Goal: Book appointment/travel/reservation

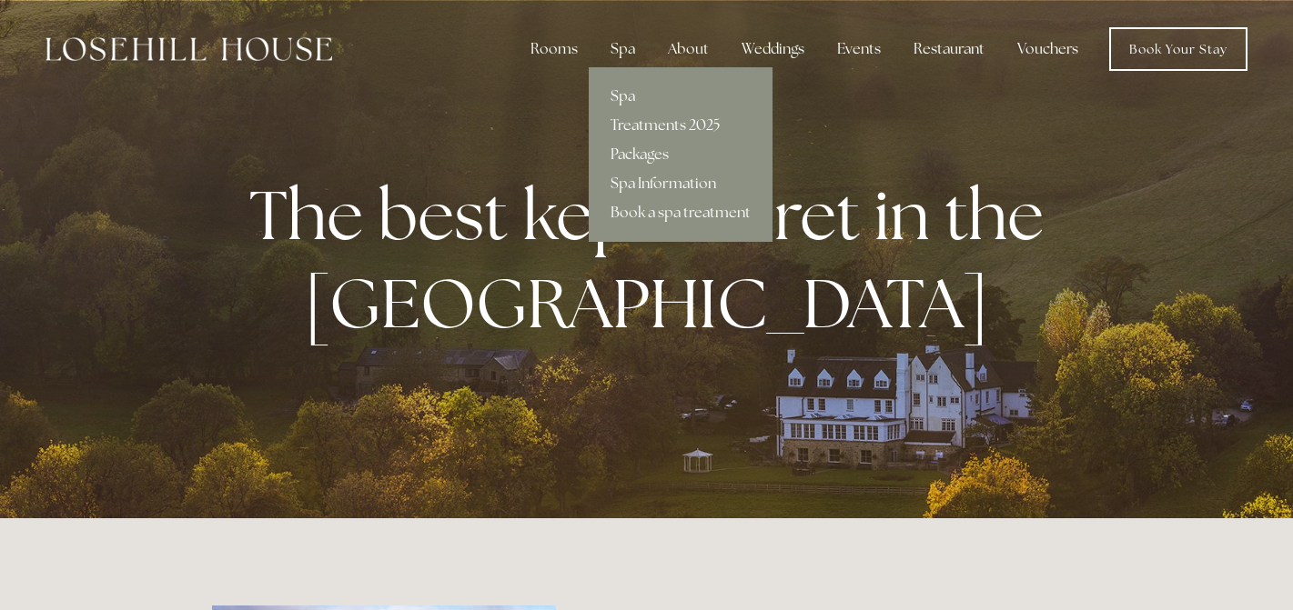
click at [635, 96] on link "Spa" at bounding box center [681, 96] width 184 height 29
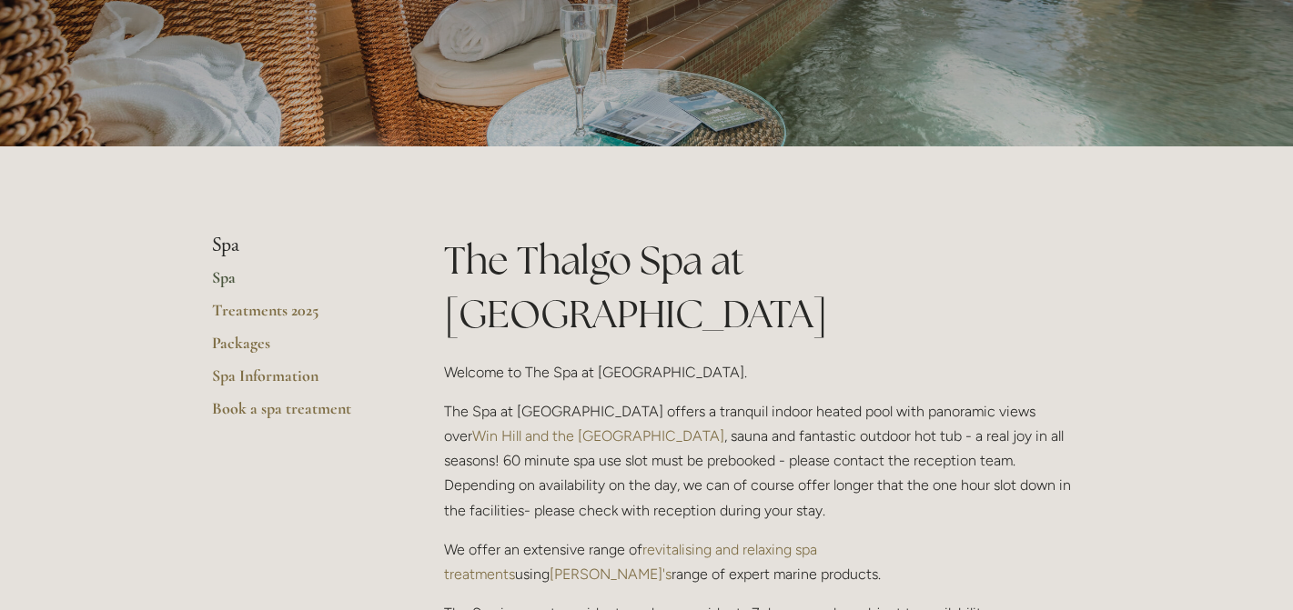
scroll to position [339, 0]
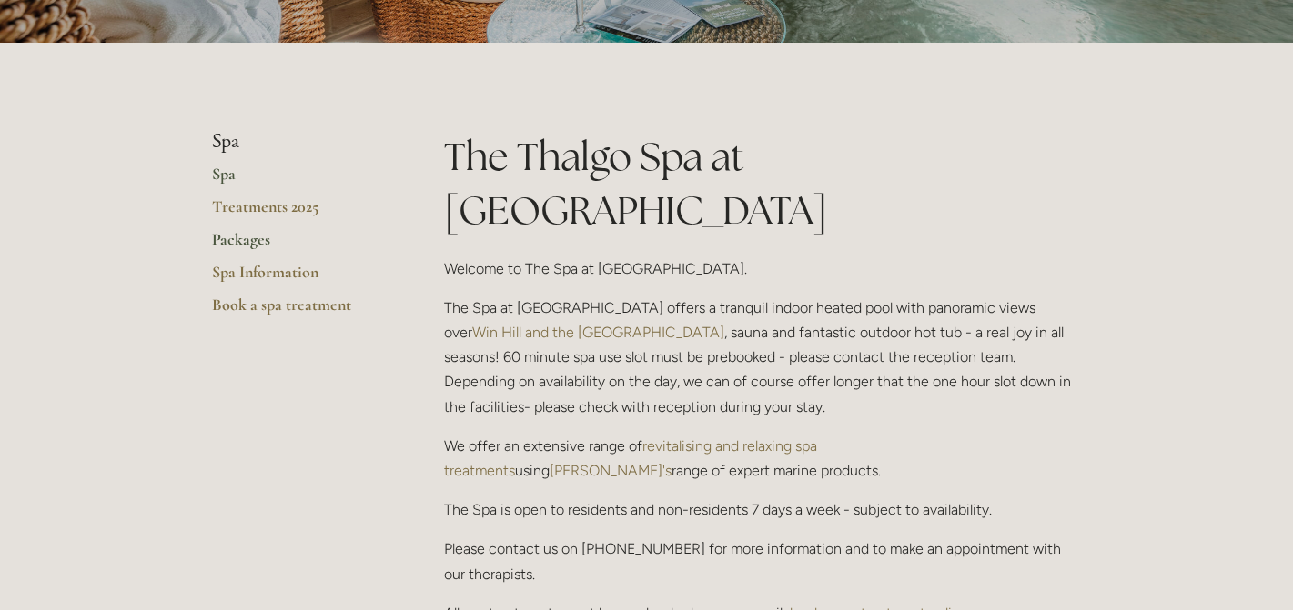
click at [249, 246] on link "Packages" at bounding box center [299, 245] width 174 height 33
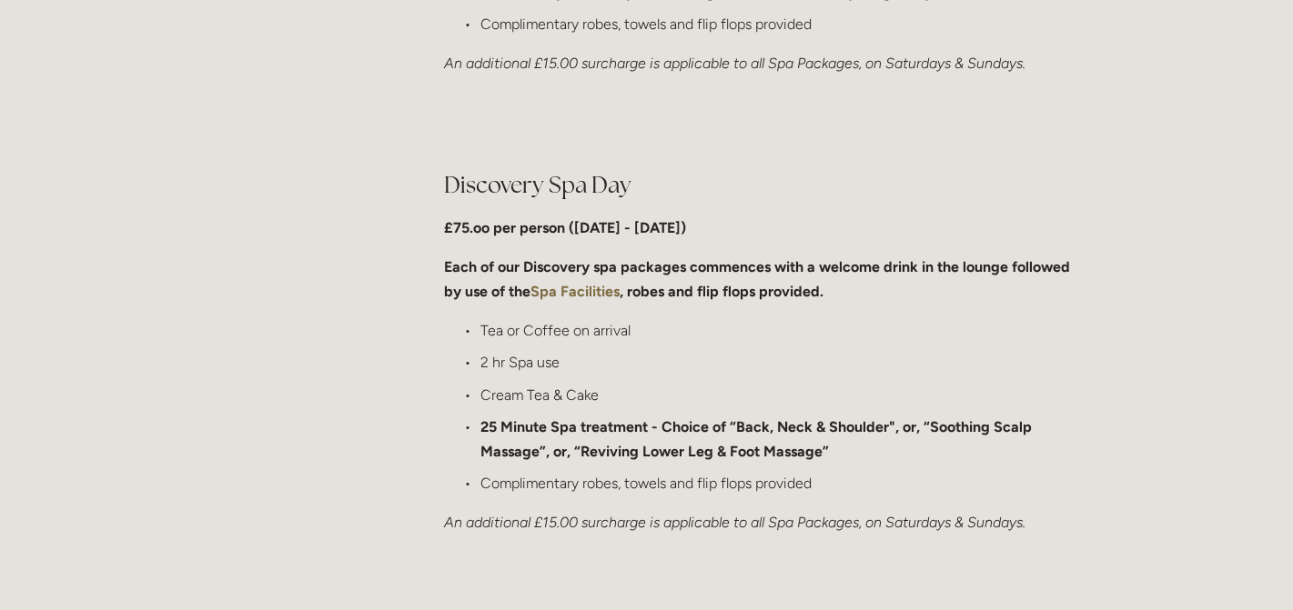
scroll to position [1314, 0]
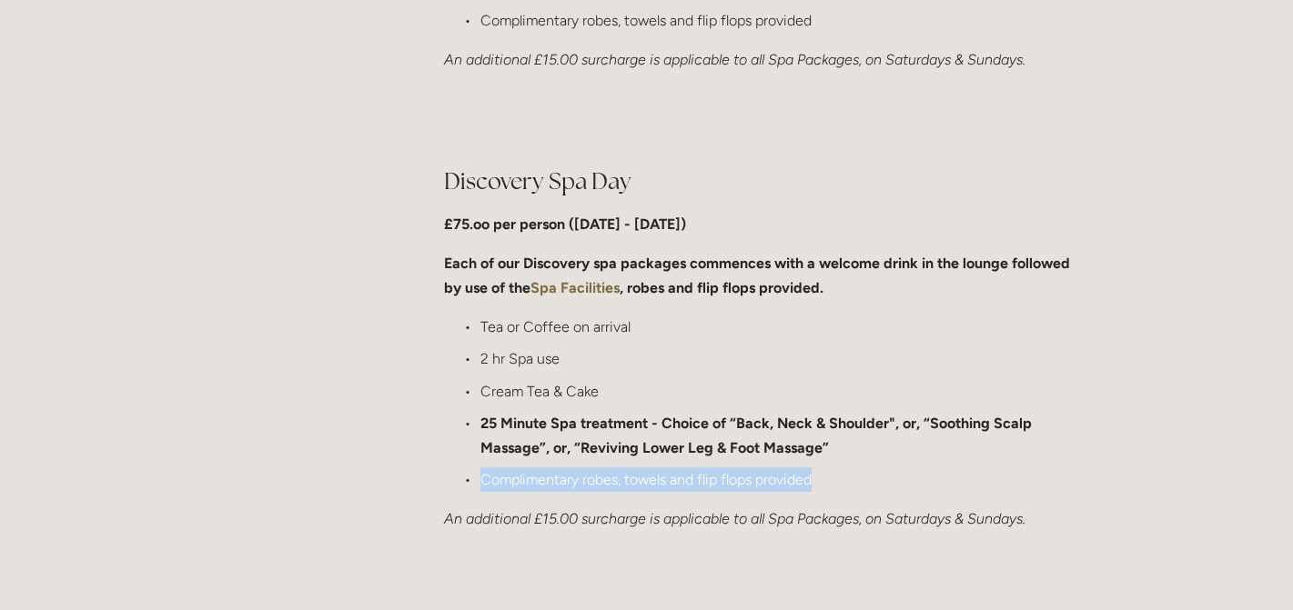
drag, startPoint x: 811, startPoint y: 482, endPoint x: 646, endPoint y: 461, distance: 166.9
click at [646, 461] on ul "Tea or Coffee on arrival 2 hr Spa use Cream Tea & Cake 25 Minute Spa treatment …" at bounding box center [763, 403] width 638 height 177
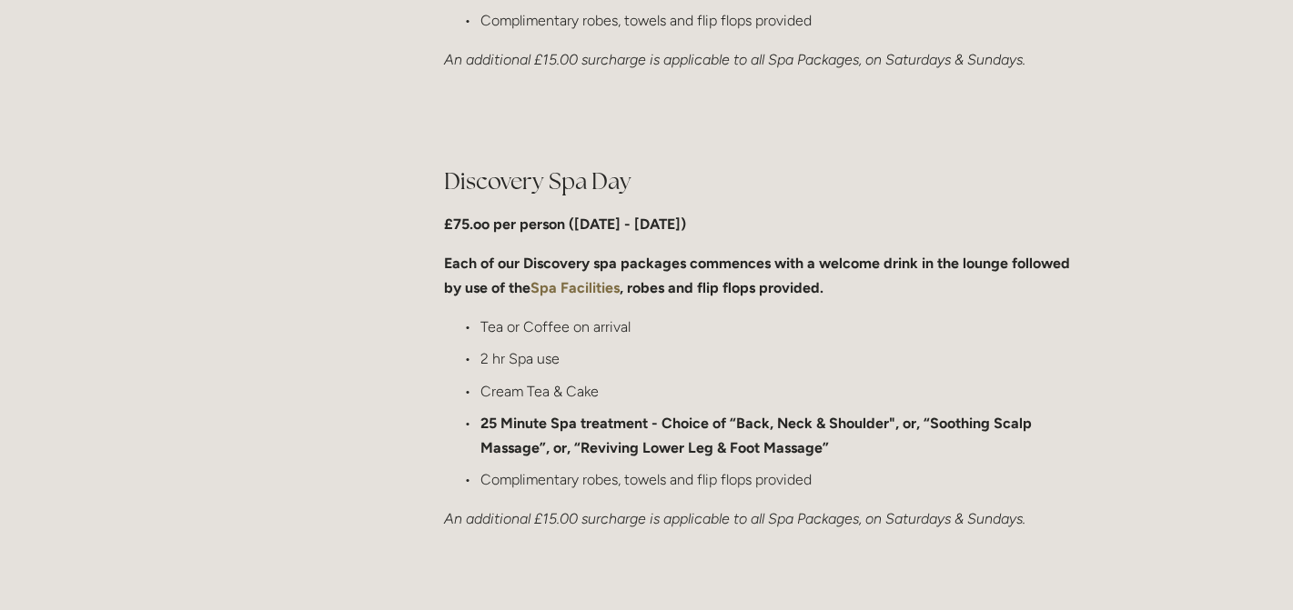
click at [636, 447] on strong "25 Minute Spa treatment - Choice of “Back, Neck & Shoulder", or, “Soothing Scal…" at bounding box center [757, 436] width 555 height 42
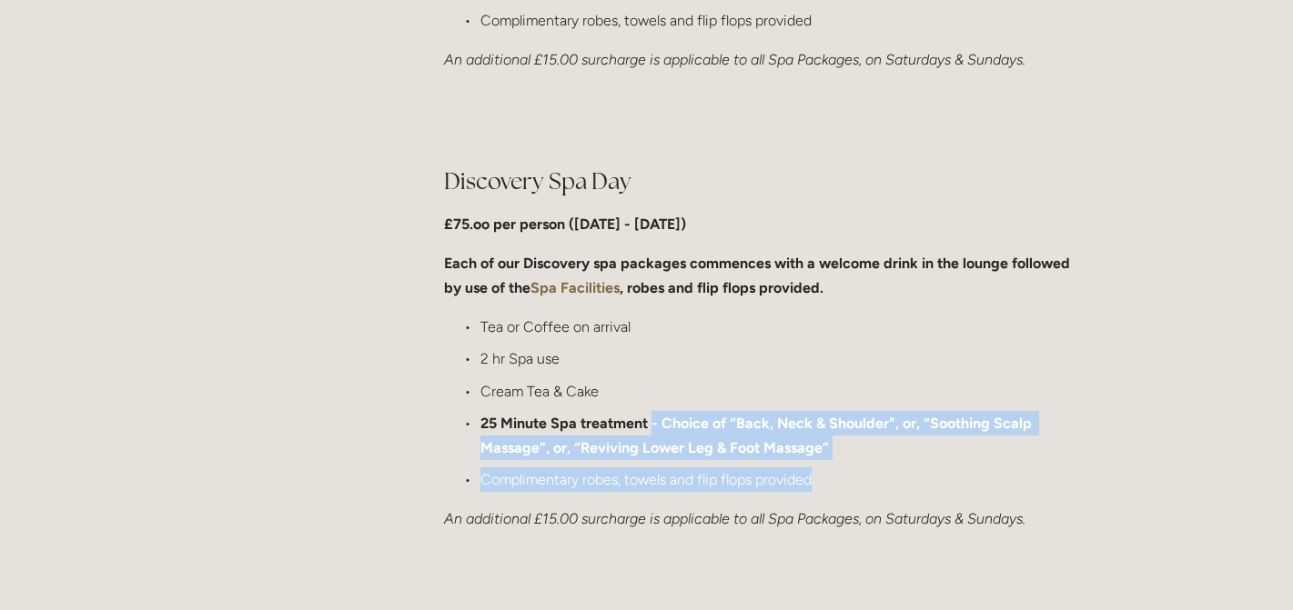
drag, startPoint x: 811, startPoint y: 473, endPoint x: 652, endPoint y: 411, distance: 169.9
click at [652, 411] on ul "Tea or Coffee on arrival 2 hr Spa use Cream Tea & Cake 25 Minute Spa treatment …" at bounding box center [763, 403] width 638 height 177
click at [652, 411] on p "25 Minute Spa treatment - Choice of “Back, Neck & Shoulder", or, “Soothing Scal…" at bounding box center [780, 435] width 601 height 49
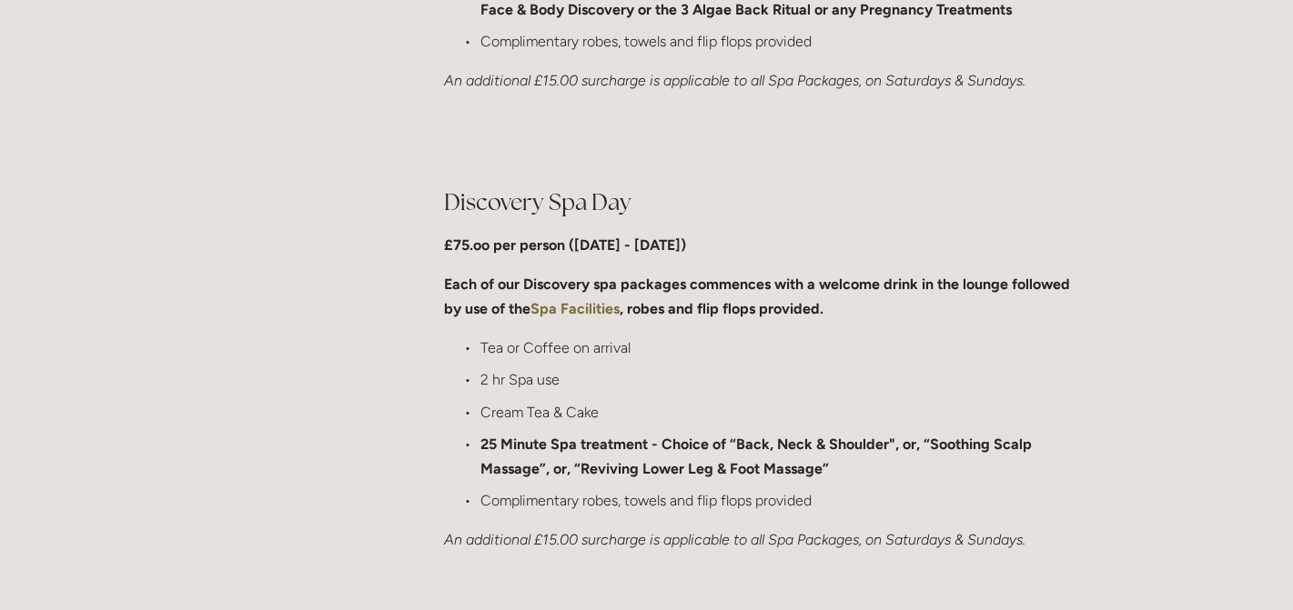
scroll to position [1285, 0]
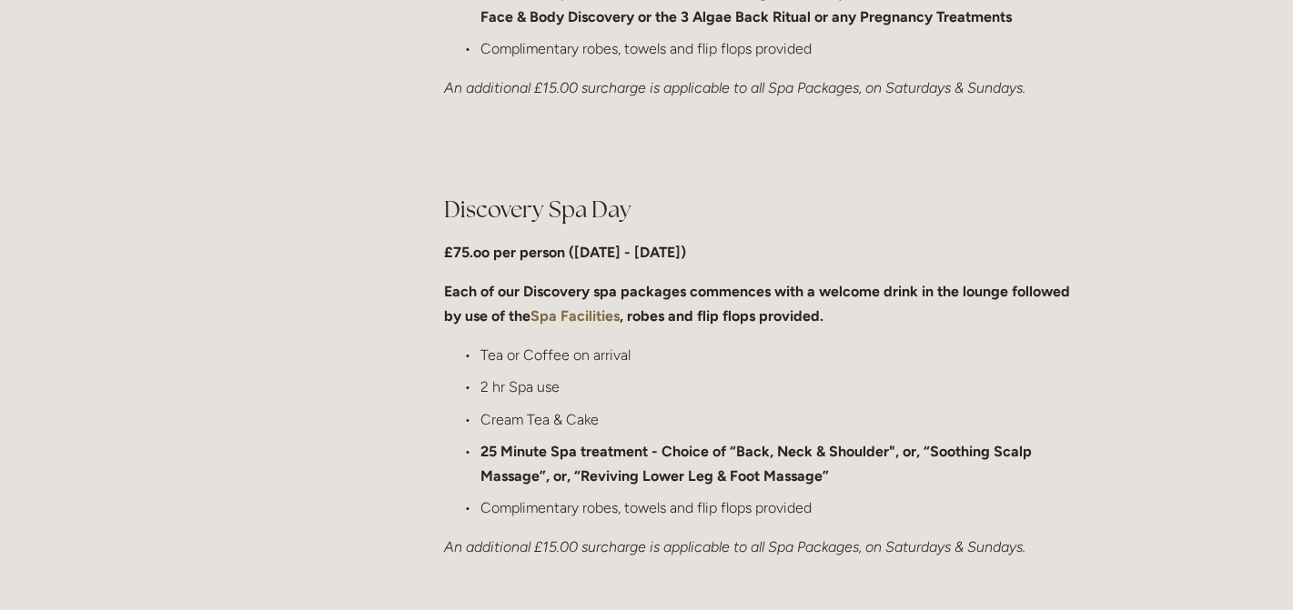
click at [583, 325] on strong "Spa Facilities" at bounding box center [574, 315] width 89 height 17
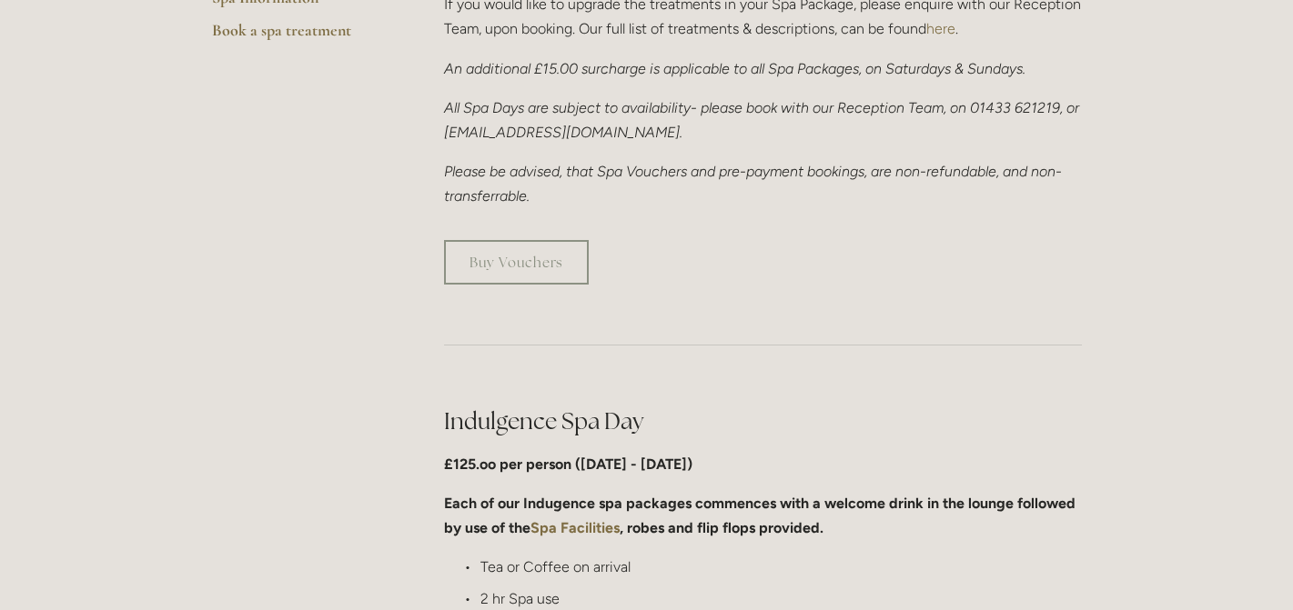
scroll to position [327, 0]
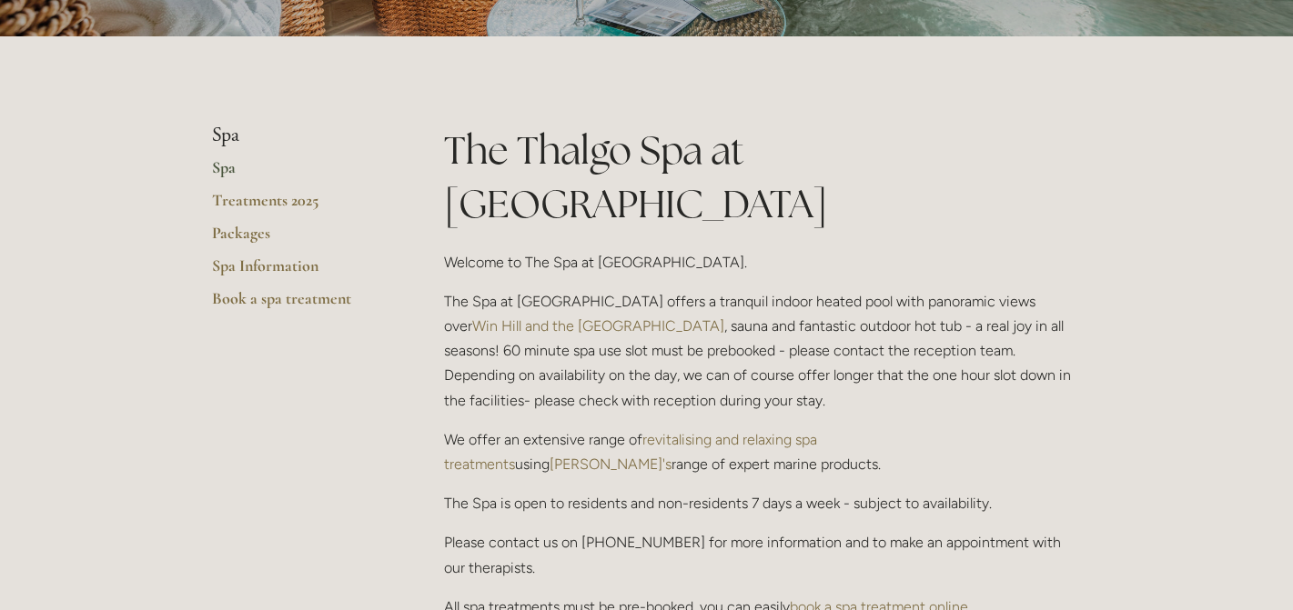
scroll to position [388, 0]
